Goal: Task Accomplishment & Management: Use online tool/utility

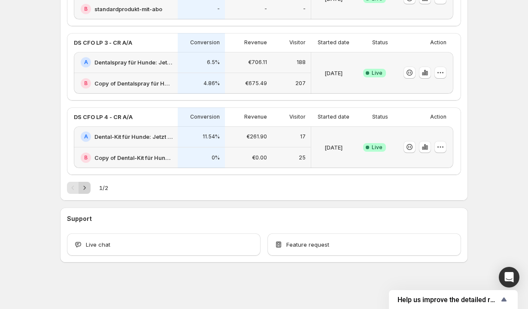
click at [86, 190] on icon "Next" at bounding box center [84, 187] width 9 height 9
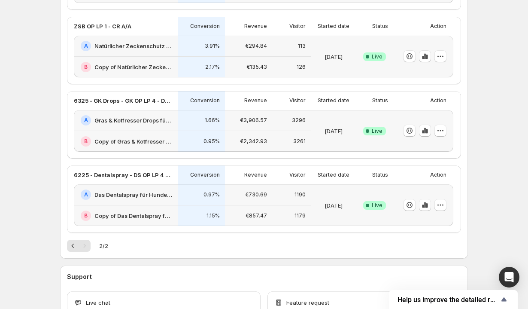
scroll to position [301, 0]
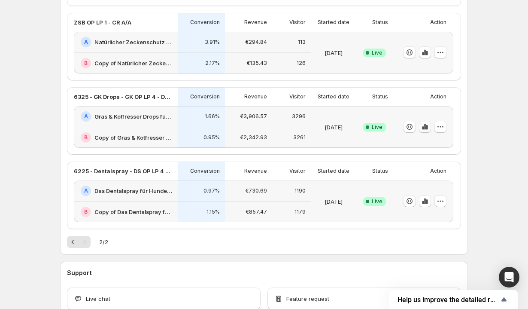
click at [424, 129] on icon "button" at bounding box center [425, 126] width 9 height 9
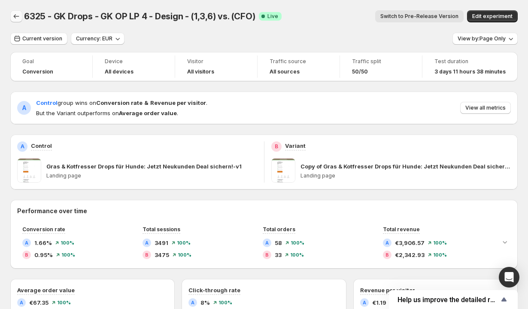
click at [15, 12] on button "Back" at bounding box center [16, 16] width 12 height 12
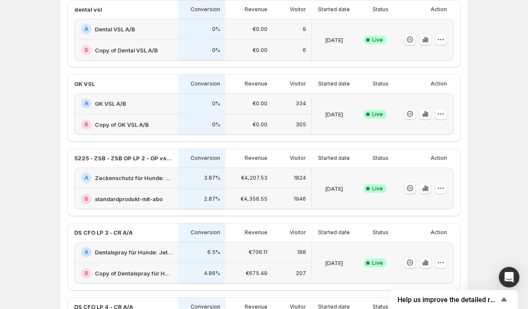
scroll to position [81, 0]
